Goal: Information Seeking & Learning: Learn about a topic

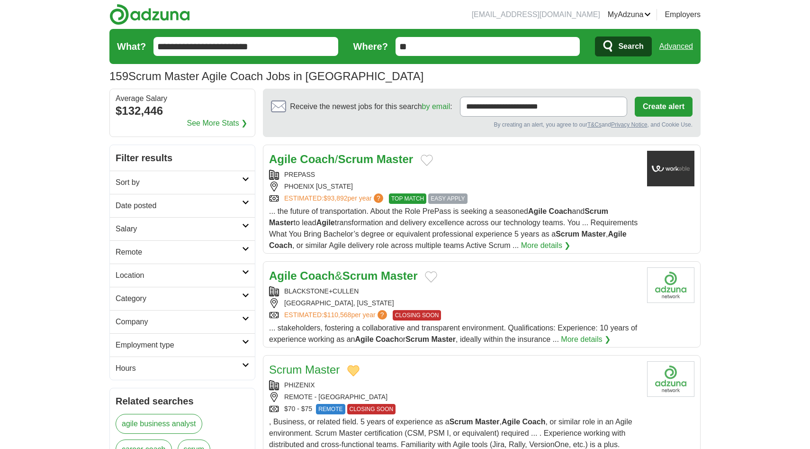
click at [368, 153] on strong "Scrum" at bounding box center [356, 159] width 36 height 13
click at [245, 250] on icon at bounding box center [245, 248] width 7 height 5
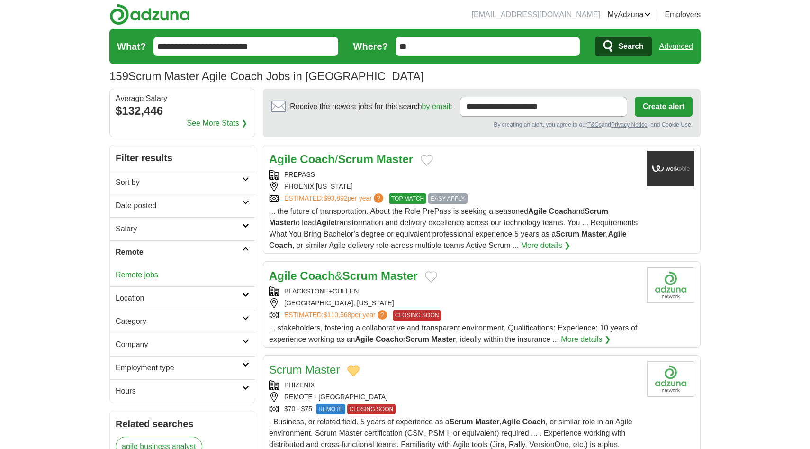
click at [146, 272] on link "Remote jobs" at bounding box center [137, 275] width 43 height 8
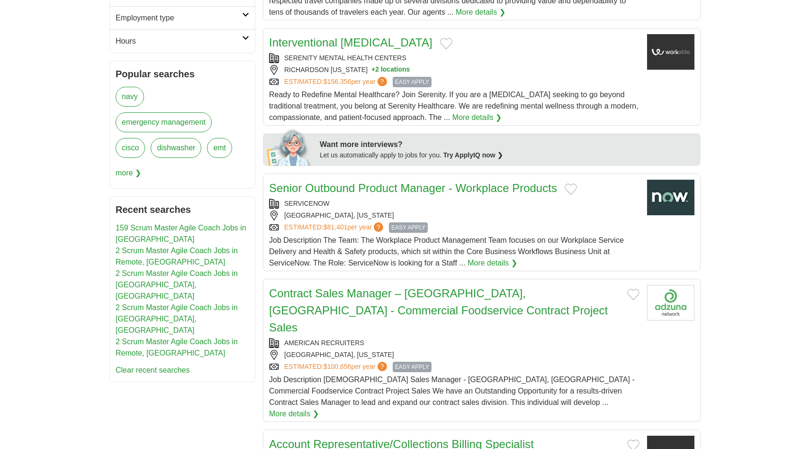
scroll to position [329, 0]
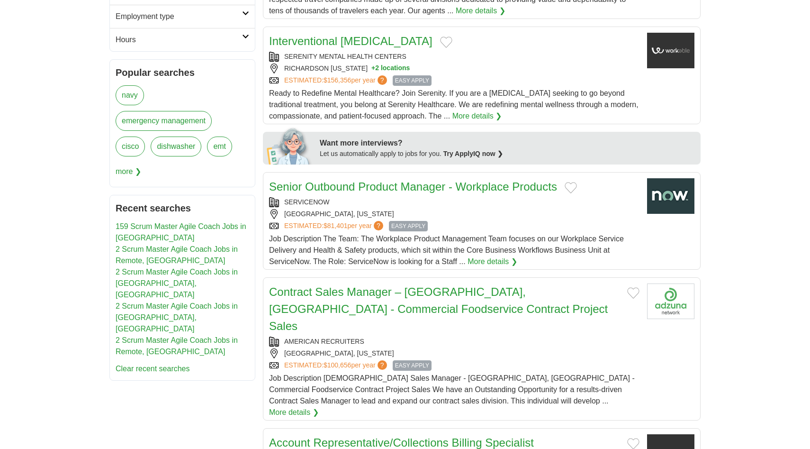
click at [198, 248] on link "2 Scrum Master Agile Coach Jobs in Remote, [GEOGRAPHIC_DATA]" at bounding box center [177, 254] width 122 height 19
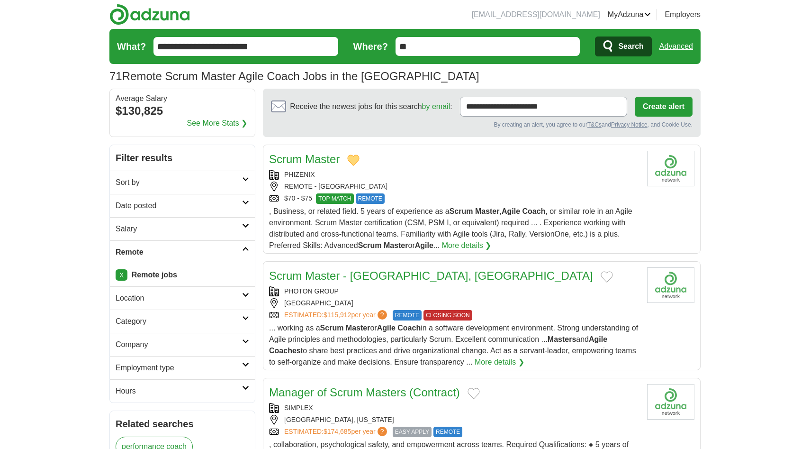
click at [295, 154] on link "Scrum Master" at bounding box center [304, 159] width 71 height 13
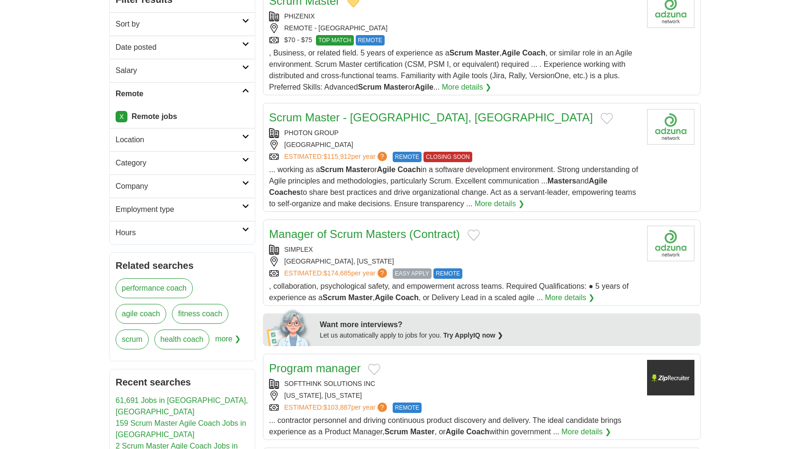
scroll to position [161, 0]
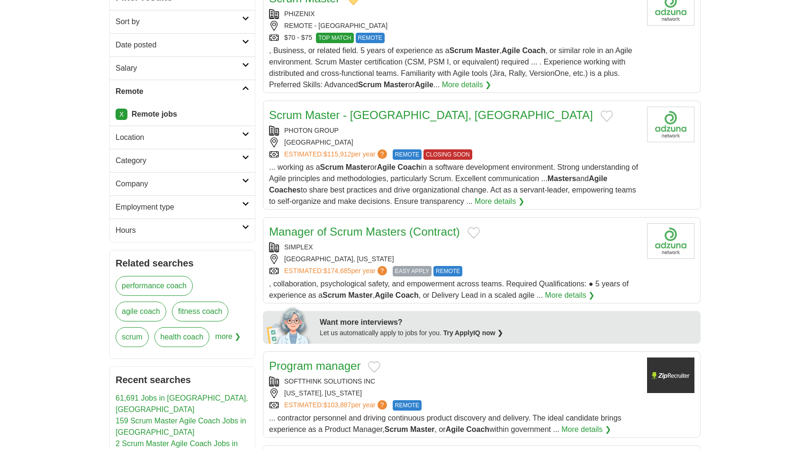
click at [309, 229] on link "Manager of Scrum Masters (Contract)" at bounding box center [364, 231] width 191 height 13
